Goal: Information Seeking & Learning: Learn about a topic

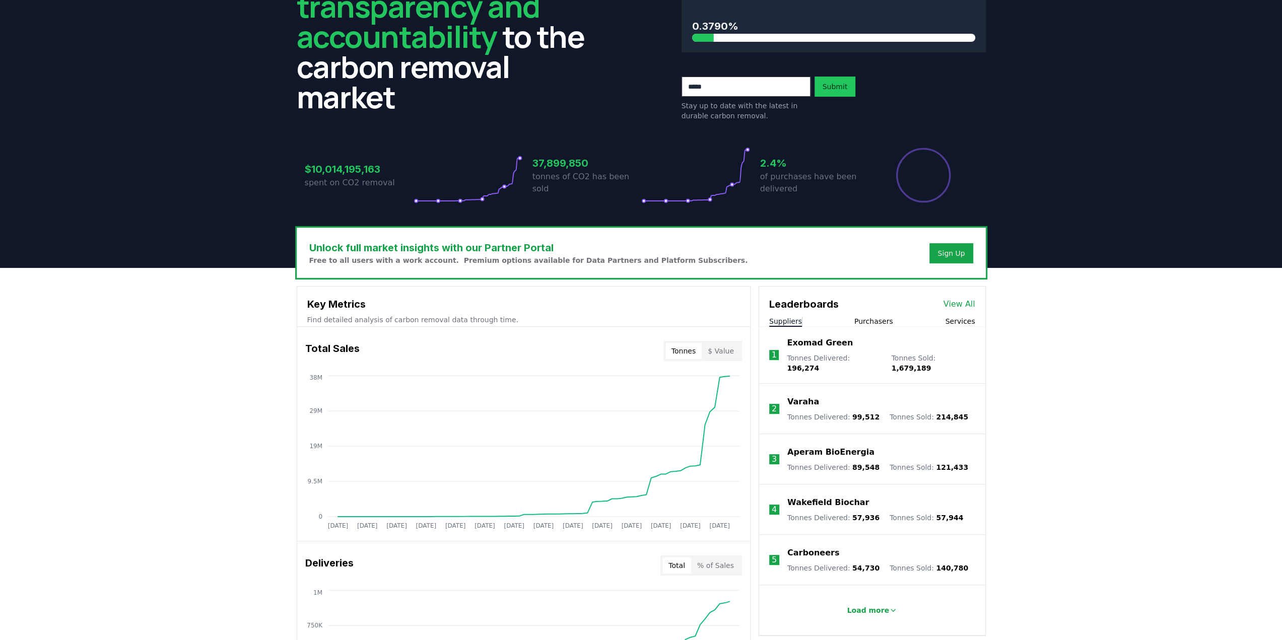
scroll to position [168, 0]
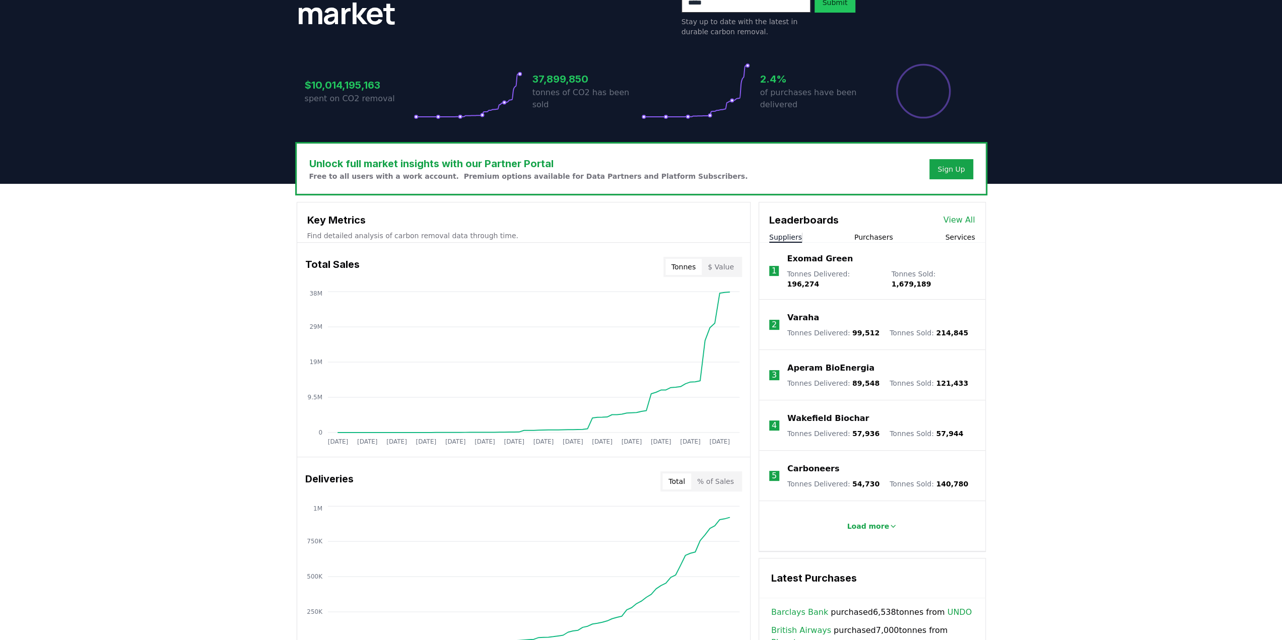
click at [875, 236] on button "Purchasers" at bounding box center [873, 237] width 39 height 10
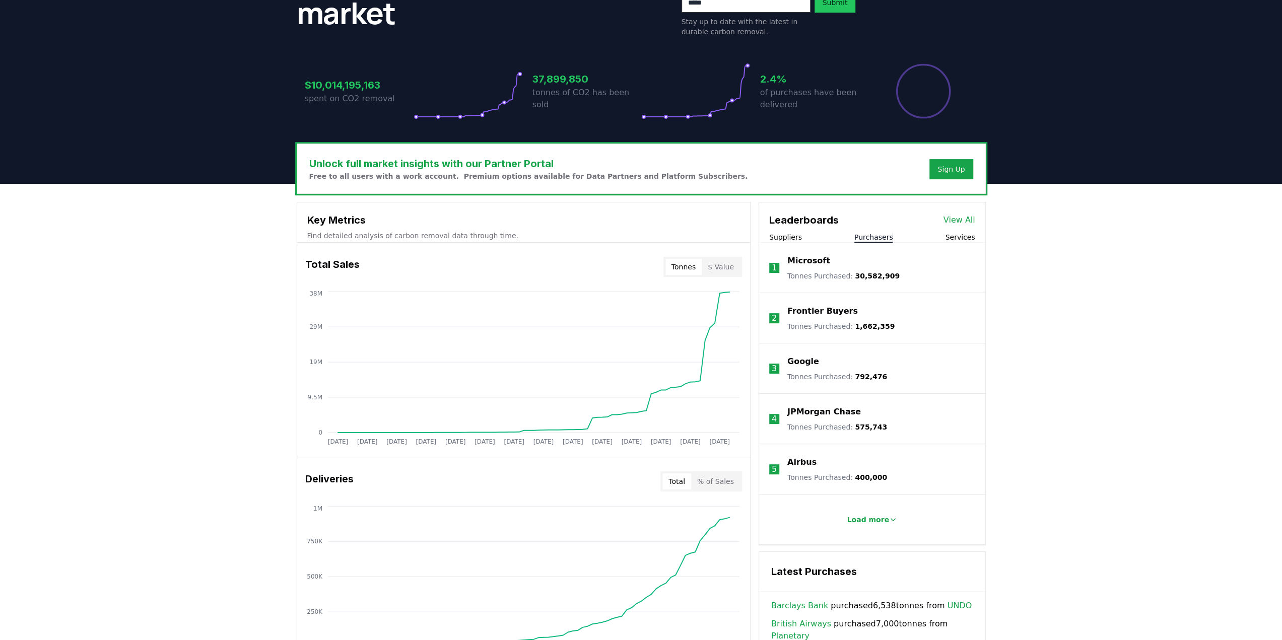
click at [856, 267] on div "Microsoft Tonnes Purchased : 30,582,909" at bounding box center [843, 268] width 112 height 26
click at [807, 260] on p "Microsoft" at bounding box center [808, 261] width 43 height 12
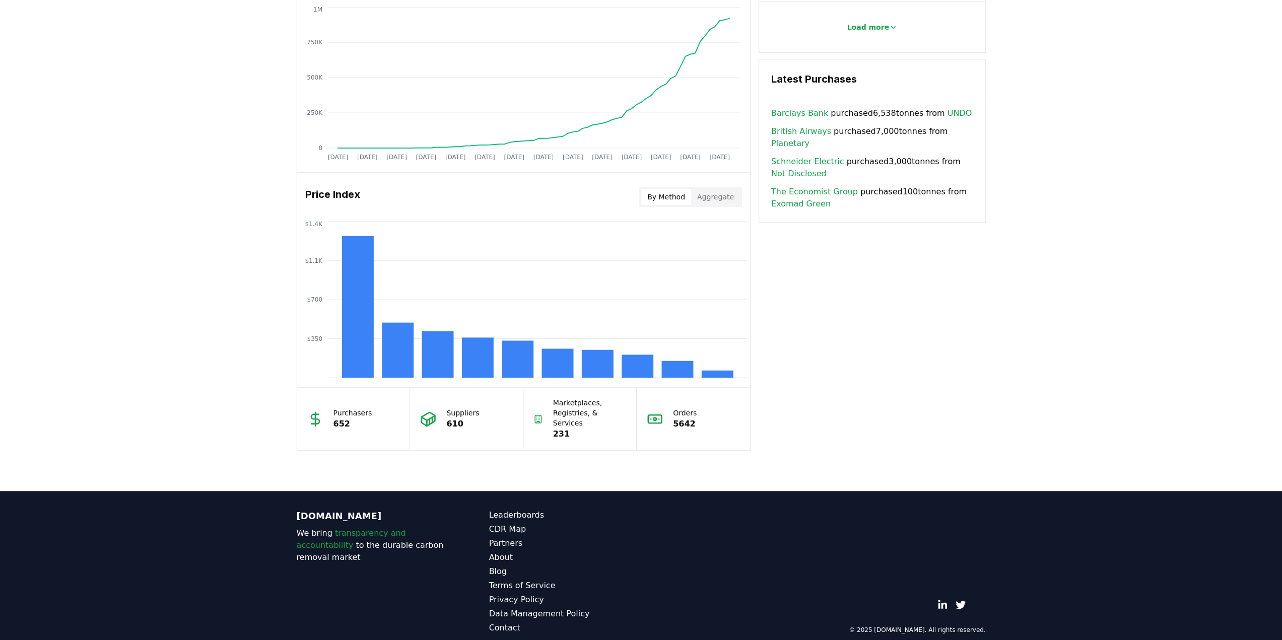
scroll to position [247, 0]
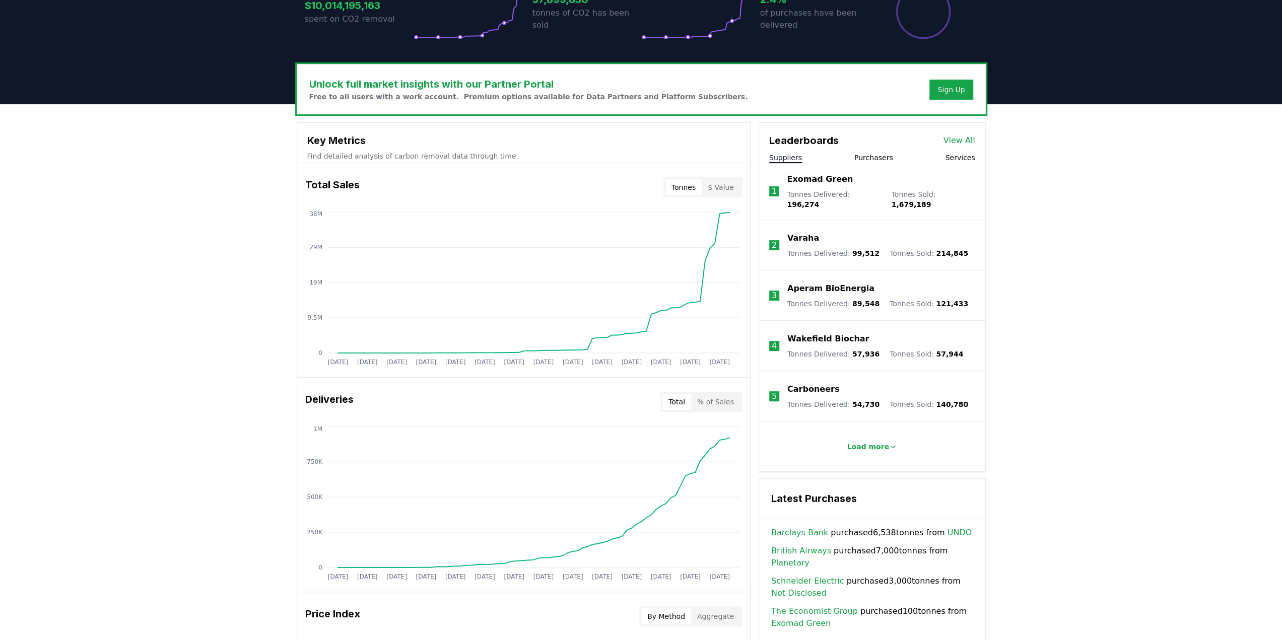
click at [228, 285] on div "Unlock full market insights with our Partner Portal Free to all users with a wo…" at bounding box center [641, 507] width 1282 height 806
click at [195, 303] on div "Unlock full market insights with our Partner Portal Free to all users with a wo…" at bounding box center [641, 507] width 1282 height 806
click at [194, 303] on div "Unlock full market insights with our Partner Portal Free to all users with a wo…" at bounding box center [641, 507] width 1282 height 806
drag, startPoint x: 194, startPoint y: 306, endPoint x: 232, endPoint y: 292, distance: 40.5
drag, startPoint x: 232, startPoint y: 292, endPoint x: 194, endPoint y: 289, distance: 37.4
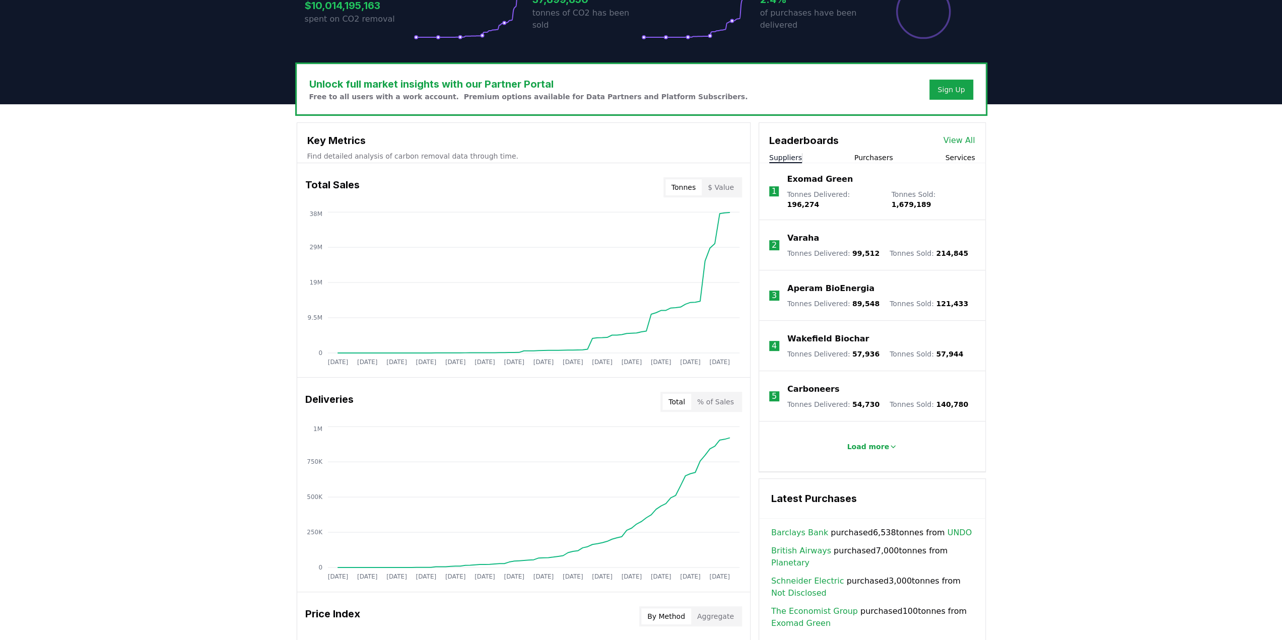
click at [194, 289] on div "Unlock full market insights with our Partner Portal Free to all users with a wo…" at bounding box center [641, 507] width 1282 height 806
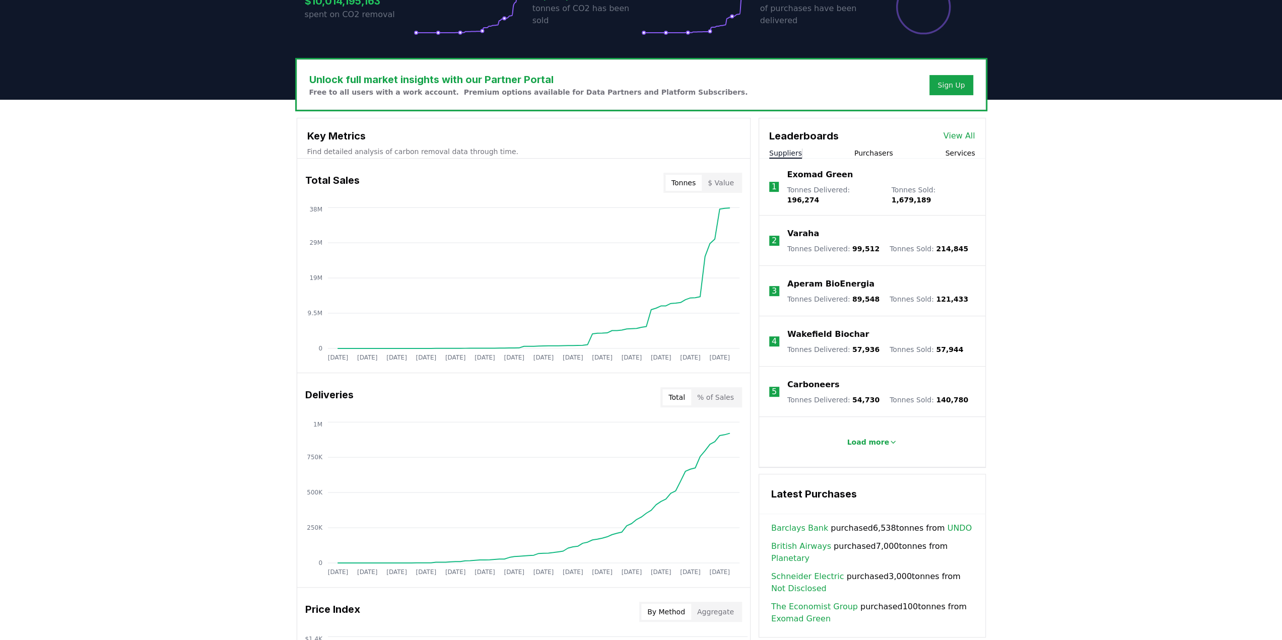
scroll to position [0, 0]
